Goal: Register for event/course

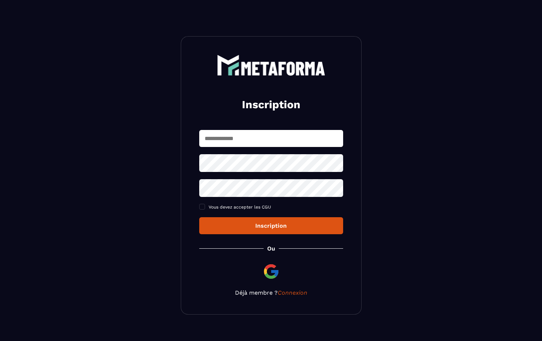
click at [230, 140] on input "text" at bounding box center [271, 138] width 144 height 17
type input "**********"
click at [259, 227] on div "Inscription" at bounding box center [271, 225] width 132 height 7
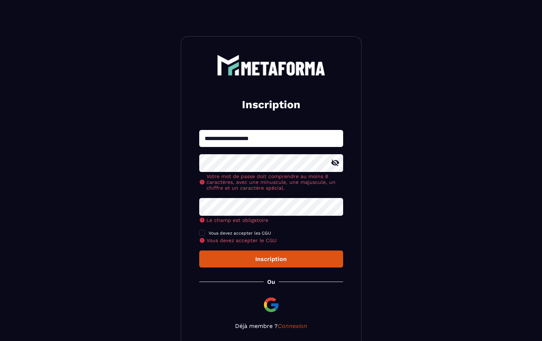
click at [336, 162] on icon at bounding box center [335, 163] width 9 height 9
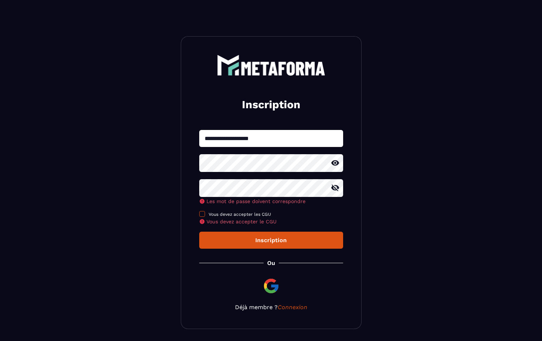
click at [202, 215] on div "Vous devez accepter les CGU Vous devez accepter le CGU" at bounding box center [271, 217] width 144 height 13
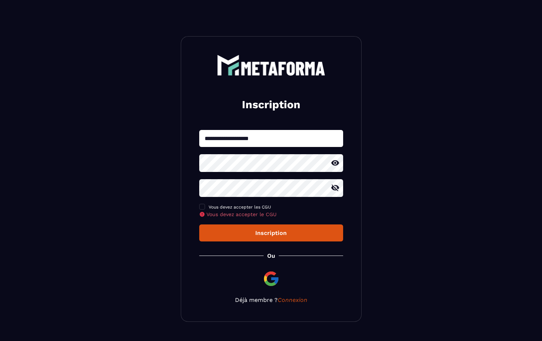
click at [254, 235] on div "Inscription" at bounding box center [271, 232] width 132 height 7
click at [204, 206] on span at bounding box center [202, 207] width 6 height 6
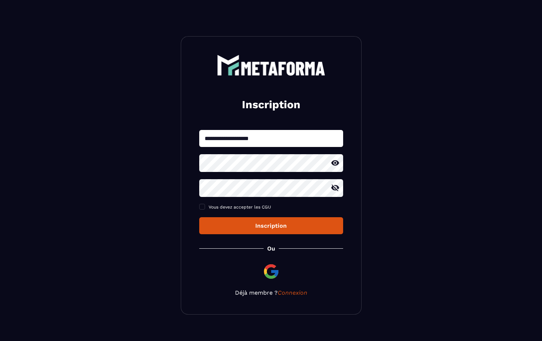
click at [335, 188] on icon at bounding box center [335, 187] width 9 height 9
click at [275, 224] on div "Inscription" at bounding box center [271, 225] width 132 height 7
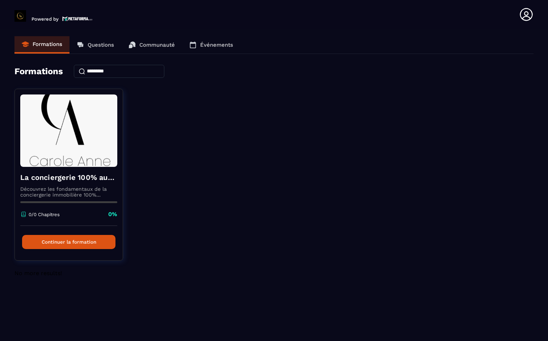
click at [527, 14] on icon at bounding box center [526, 14] width 14 height 14
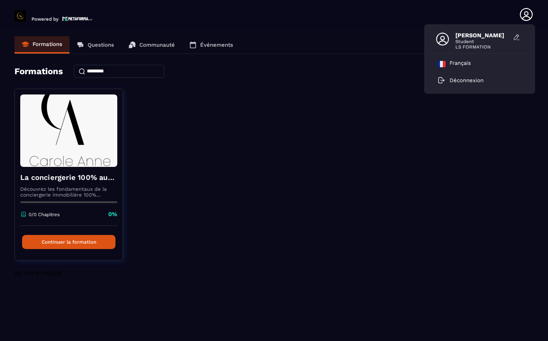
click at [486, 38] on span "[PERSON_NAME]" at bounding box center [482, 35] width 54 height 7
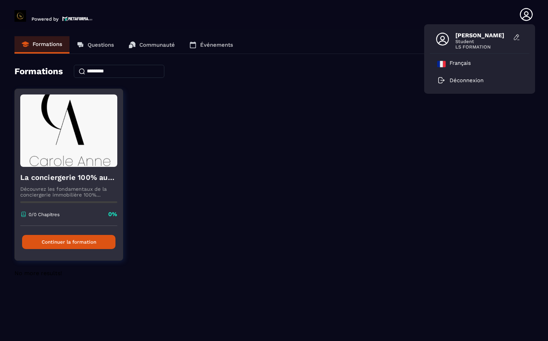
click at [79, 242] on button "Continuer la formation" at bounding box center [68, 242] width 93 height 14
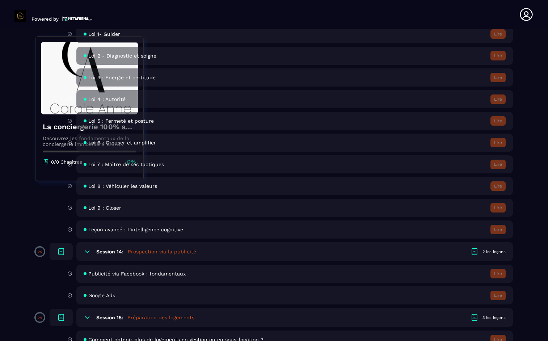
scroll to position [595, 0]
